Goal: Find specific page/section: Find specific page/section

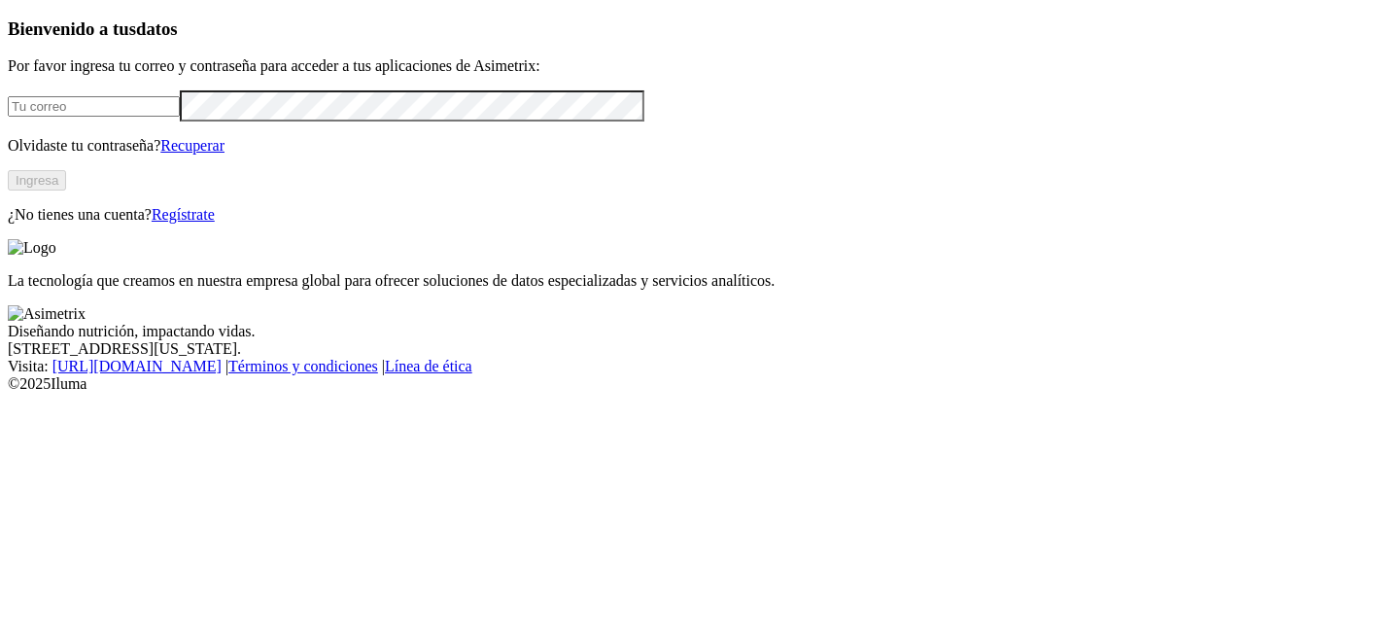
type input "[PERSON_NAME][EMAIL_ADDRESS][PERSON_NAME][DOMAIN_NAME]"
click at [66, 190] on button "Ingresa" at bounding box center [37, 180] width 58 height 20
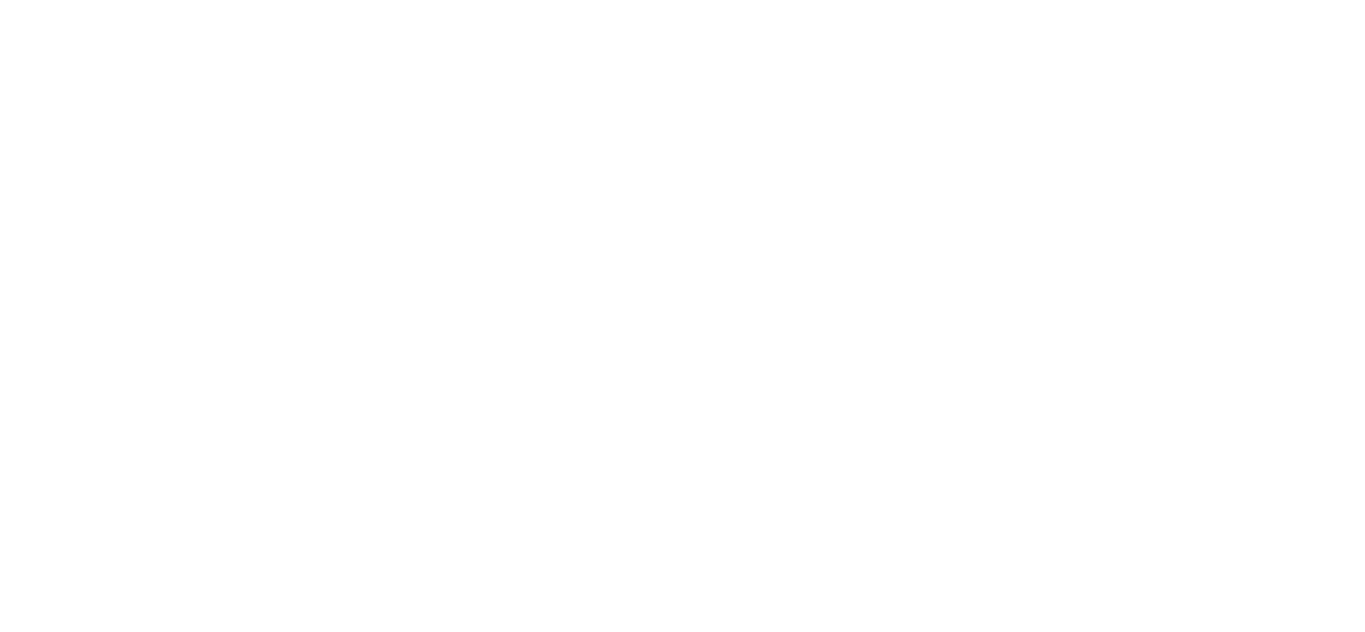
click at [1162, 36] on div at bounding box center [699, 316] width 1382 height 632
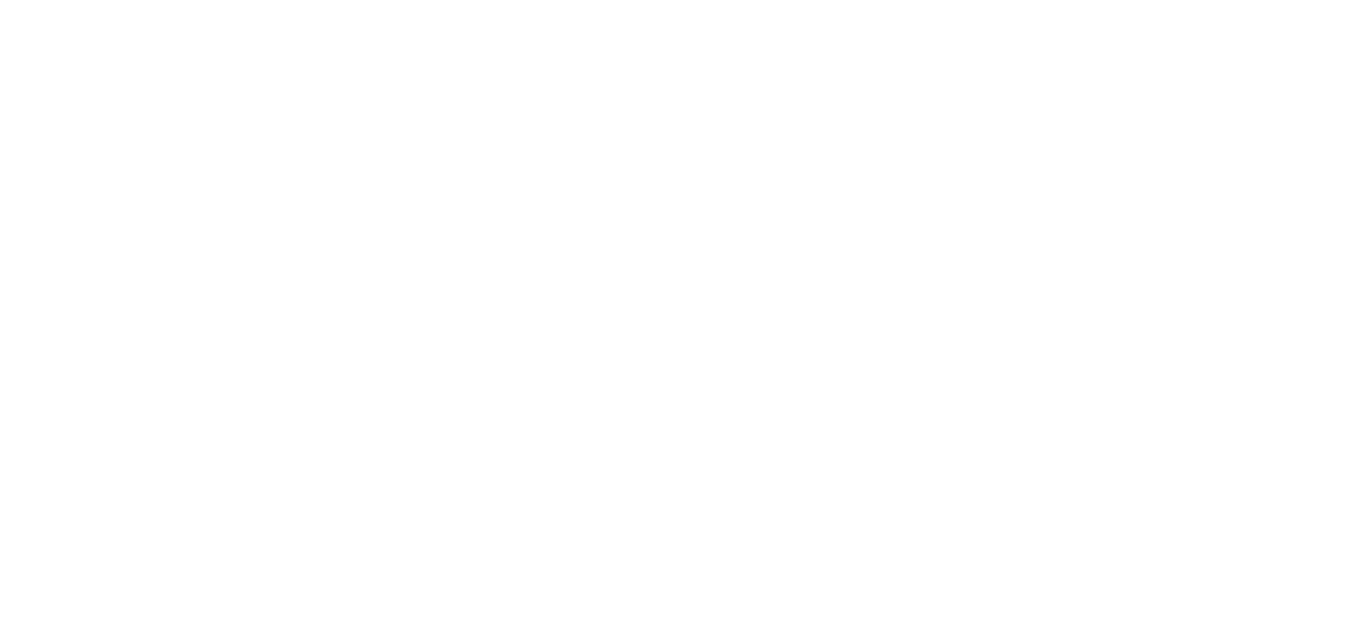
scroll to position [2054, 0]
